Goal: Task Accomplishment & Management: Manage account settings

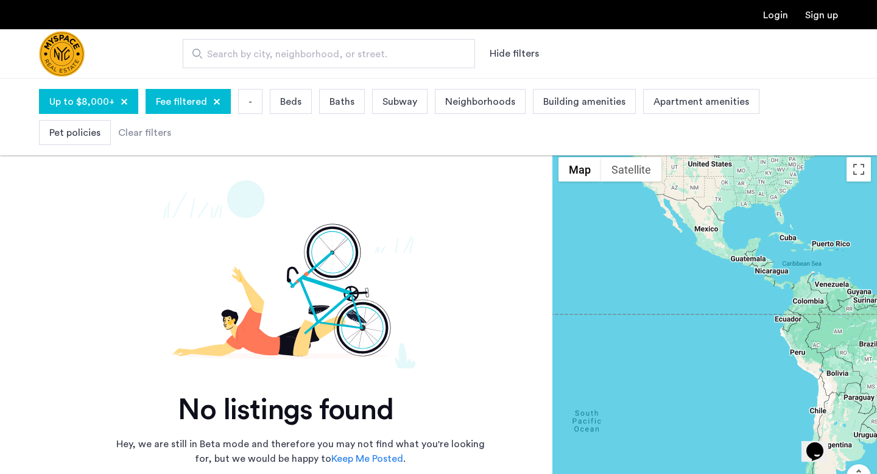
click at [779, 16] on link "Login" at bounding box center [775, 15] width 25 height 10
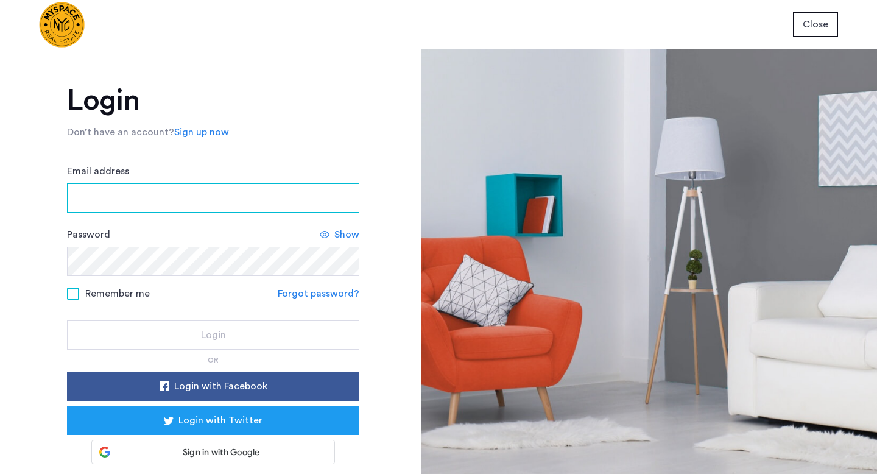
type input "**********"
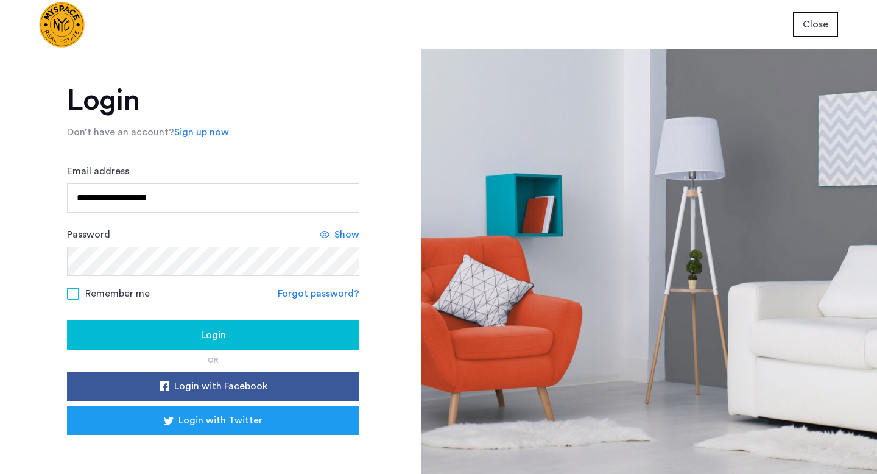
click at [210, 335] on span "Login" at bounding box center [213, 335] width 25 height 15
